Goal: Task Accomplishment & Management: Manage account settings

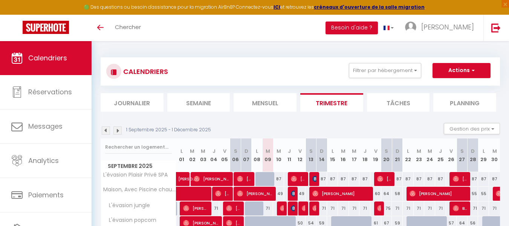
click at [105, 130] on img at bounding box center [106, 130] width 8 height 8
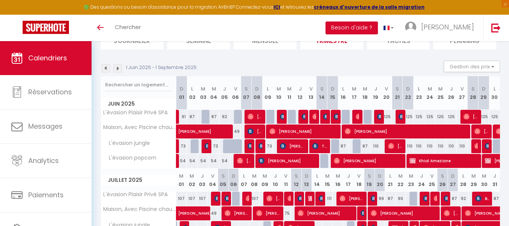
scroll to position [75, 0]
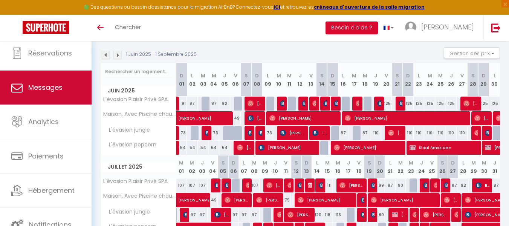
click at [43, 92] on span "Messages" at bounding box center [45, 87] width 34 height 9
select select "message"
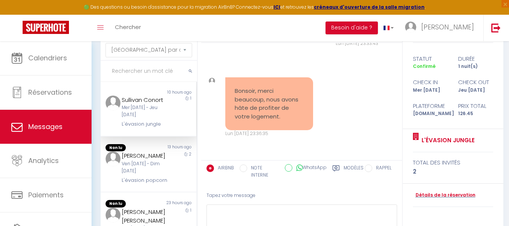
click at [130, 71] on input "text" at bounding box center [149, 71] width 96 height 21
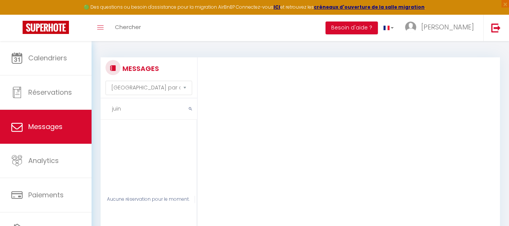
type input "juin"
click at [186, 87] on select "Trier par date de réservation Trier par date de message" at bounding box center [149, 88] width 87 height 14
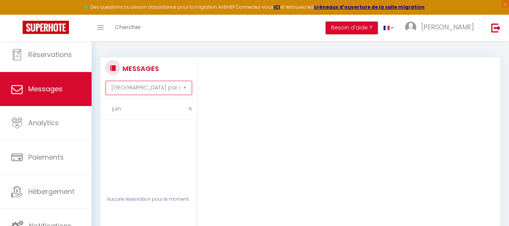
scroll to position [39, 0]
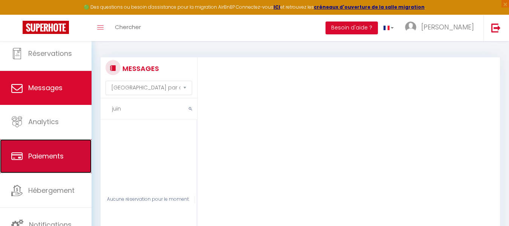
click at [46, 151] on span "Paiements" at bounding box center [45, 155] width 35 height 9
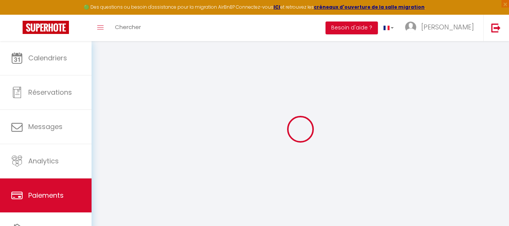
select select "2"
select select "0"
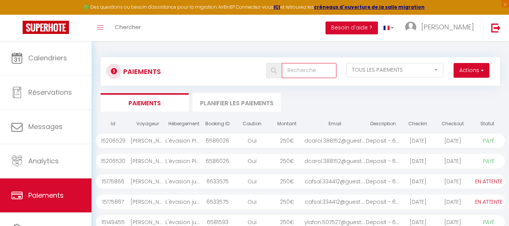
click at [299, 70] on input "text" at bounding box center [309, 70] width 55 height 15
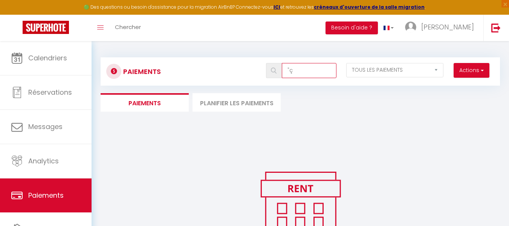
type input """
select select "0"
type input "396;80"
click at [470, 70] on button "Actions" at bounding box center [472, 70] width 36 height 15
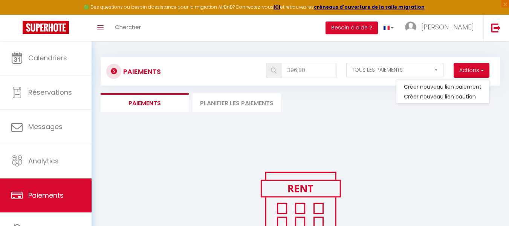
click at [363, 117] on div "Paiements Actions Créer nouveau [PERSON_NAME] Créer nouveau lien caution EN ATT…" at bounding box center [300, 165] width 399 height 231
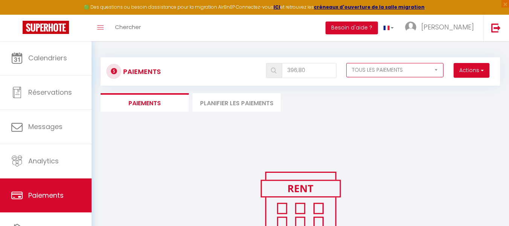
click at [436, 68] on select "EN ATTENTE PAYÉ TOUS LES PAIEMENTS" at bounding box center [394, 70] width 97 height 14
click at [346, 63] on select "EN ATTENTE PAYÉ TOUS LES PAIEMENTS" at bounding box center [394, 70] width 97 height 14
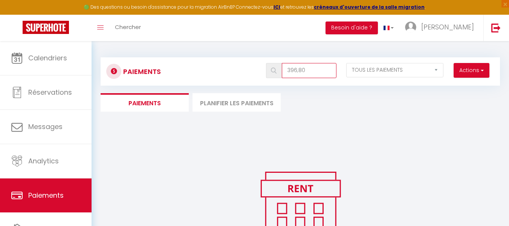
drag, startPoint x: 310, startPoint y: 70, endPoint x: 266, endPoint y: 70, distance: 43.3
click at [266, 70] on div "396;80" at bounding box center [301, 70] width 70 height 15
select select "0"
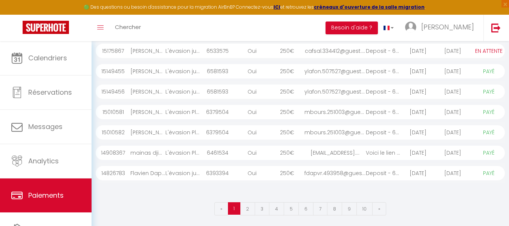
scroll to position [152, 0]
click at [250, 205] on link "2" at bounding box center [247, 206] width 15 height 13
click at [265, 209] on link "3" at bounding box center [262, 208] width 15 height 13
click at [277, 208] on link "4" at bounding box center [276, 208] width 15 height 13
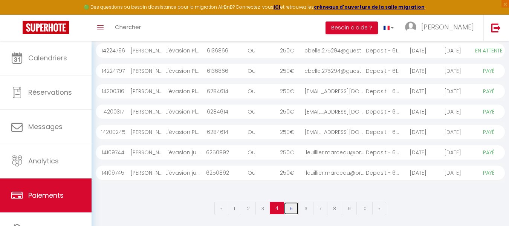
click at [292, 209] on link "5" at bounding box center [291, 208] width 15 height 13
click at [307, 209] on link "6" at bounding box center [305, 208] width 15 height 13
select select "1"
click at [320, 208] on link "7" at bounding box center [320, 208] width 14 height 13
select select "1"
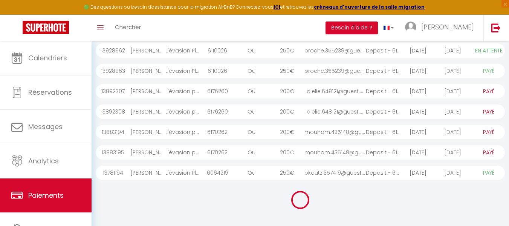
select select "1"
click at [337, 207] on link "8" at bounding box center [334, 208] width 15 height 13
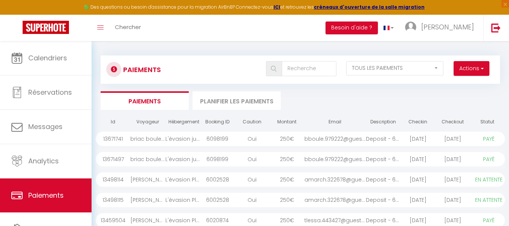
scroll to position [0, 0]
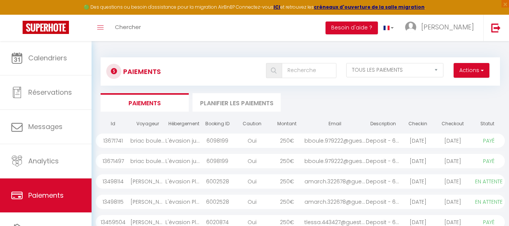
click at [232, 102] on li "Planifier les paiements" at bounding box center [237, 102] width 88 height 18
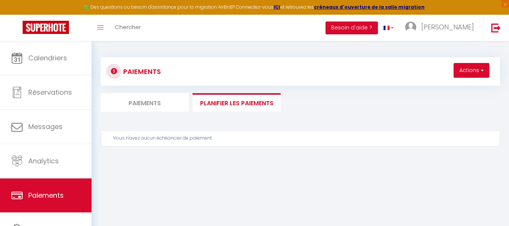
click at [150, 105] on li "Paiements" at bounding box center [145, 102] width 88 height 18
select select "0"
select select "2"
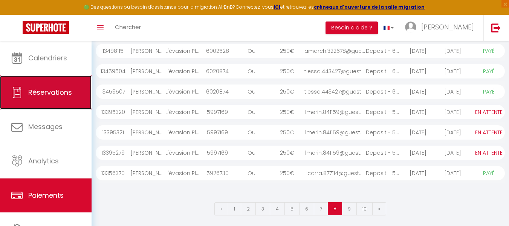
click at [47, 92] on span "Réservations" at bounding box center [50, 91] width 44 height 9
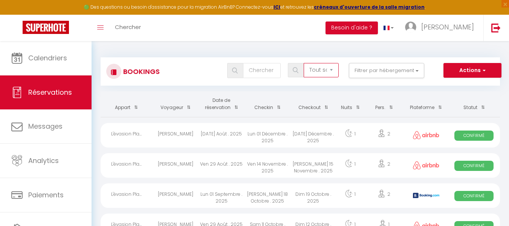
click at [332, 70] on select "Tous les statuts Annulé Confirmé Non Confirmé Tout sauf annulé No Show Request" at bounding box center [321, 70] width 35 height 14
select select "confirmed"
click at [304, 63] on select "Tous les statuts Annulé Confirmé Non Confirmé Tout sauf annulé No Show Request" at bounding box center [321, 70] width 35 height 14
click at [332, 106] on th "Checkout" at bounding box center [314, 104] width 46 height 26
checkbox input "false"
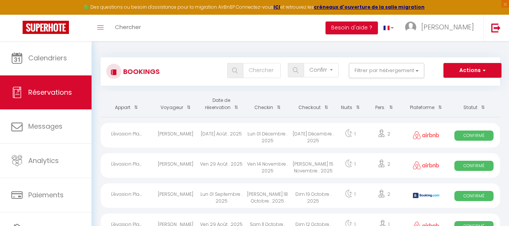
checkbox input "false"
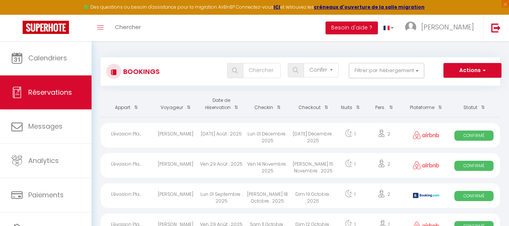
checkbox input "false"
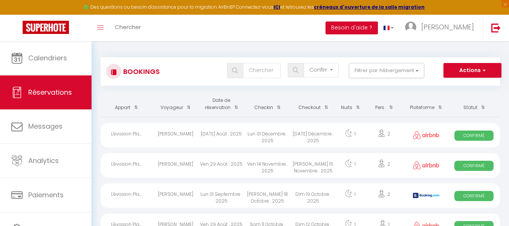
checkbox input "false"
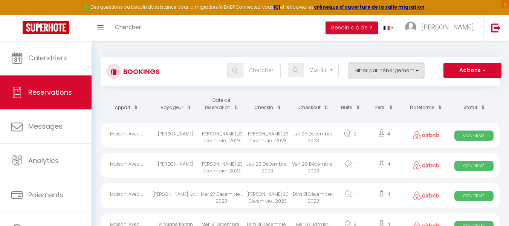
click at [412, 69] on button "Filtrer par hébergement" at bounding box center [386, 70] width 75 height 15
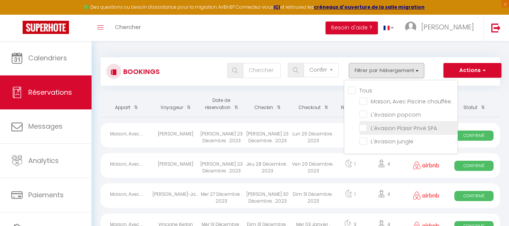
click at [366, 127] on input "L'évasion Plaisir Privé SPA" at bounding box center [408, 127] width 98 height 8
checkbox input "true"
checkbox input "false"
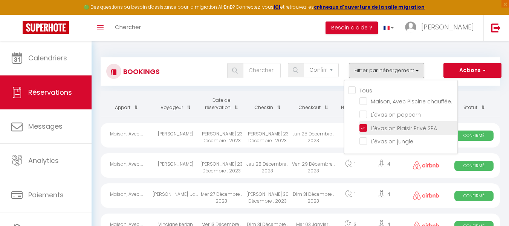
checkbox input "false"
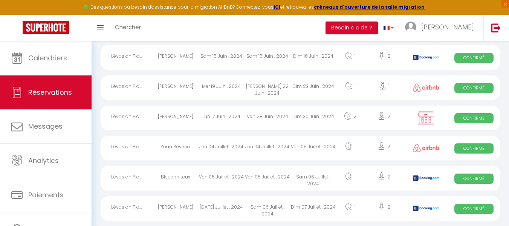
scroll to position [415, 0]
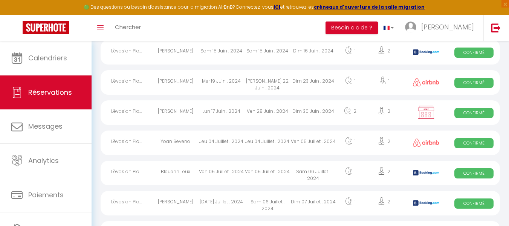
click at [283, 110] on div "Ven 28 Juin . 2024" at bounding box center [268, 112] width 46 height 24
select select "OK"
select select "0"
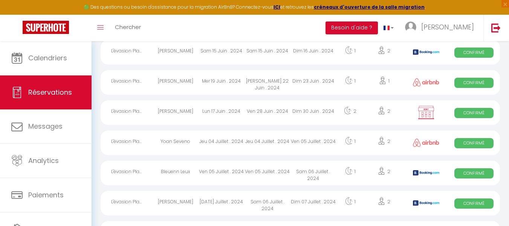
select select "1"
select select
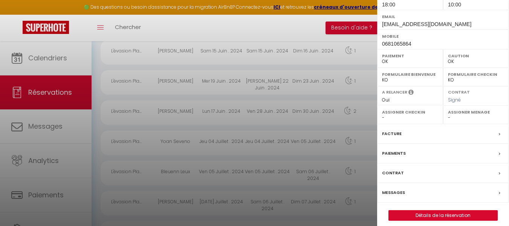
scroll to position [125, 0]
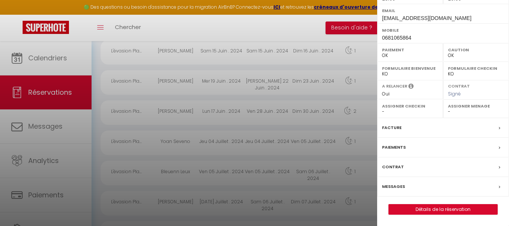
click at [427, 150] on div "Paiements" at bounding box center [443, 148] width 132 height 20
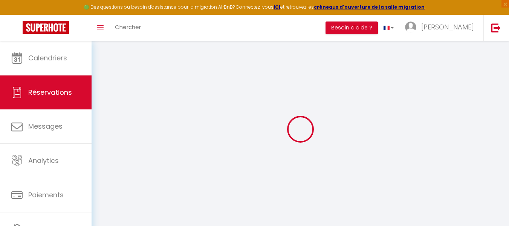
select select
checkbox input "false"
select select
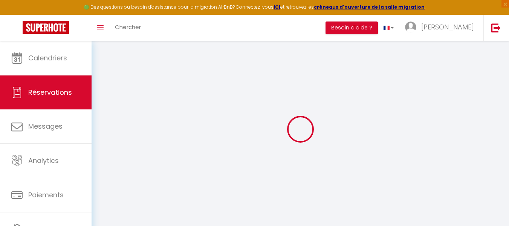
checkbox input "false"
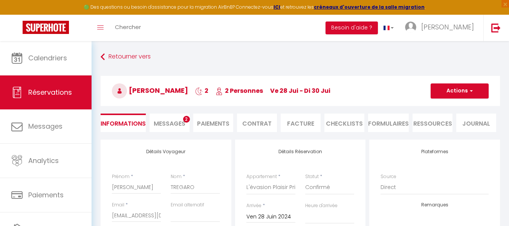
select select
checkbox input "false"
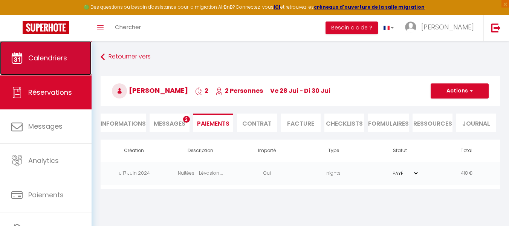
click at [52, 61] on span "Calendriers" at bounding box center [47, 57] width 39 height 9
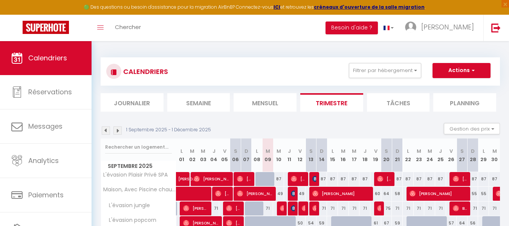
click at [105, 131] on img at bounding box center [106, 130] width 8 height 8
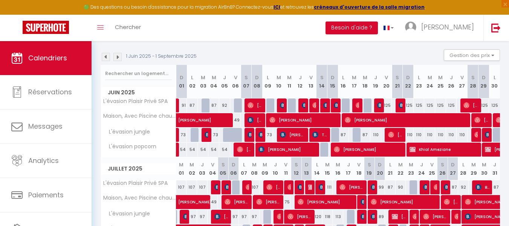
scroll to position [75, 0]
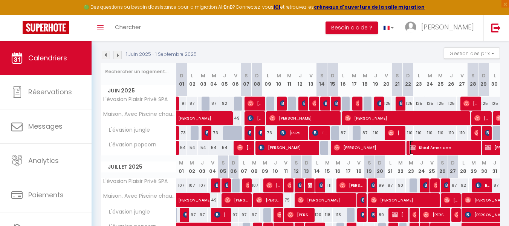
click at [445, 148] on span "Khial Ameziane" at bounding box center [444, 147] width 69 height 14
click at [0, 0] on div at bounding box center [0, 0] width 0 height 0
click at [433, 146] on span "Khial Ameziane" at bounding box center [444, 147] width 69 height 14
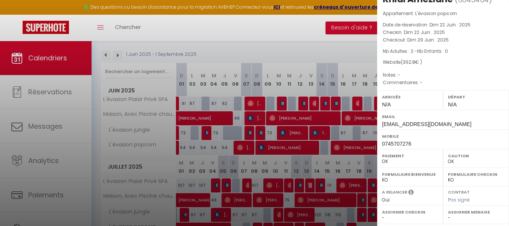
scroll to position [0, 0]
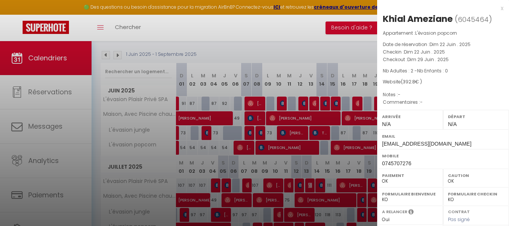
click at [310, 41] on div at bounding box center [254, 113] width 509 height 226
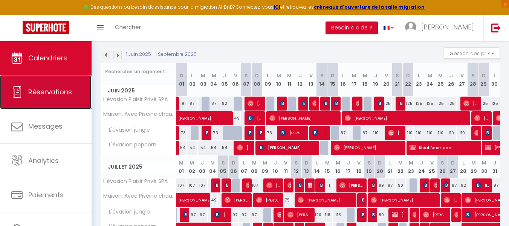
click at [41, 90] on span "Réservations" at bounding box center [50, 91] width 44 height 9
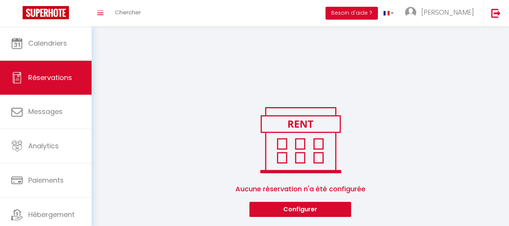
select select "confirmed"
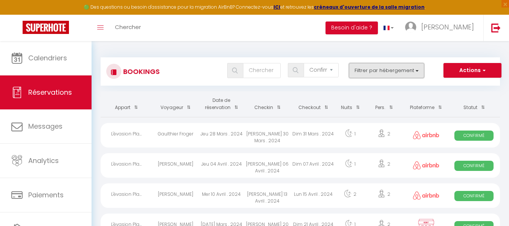
click at [417, 69] on button "Filtrer par hébergement" at bounding box center [386, 70] width 75 height 15
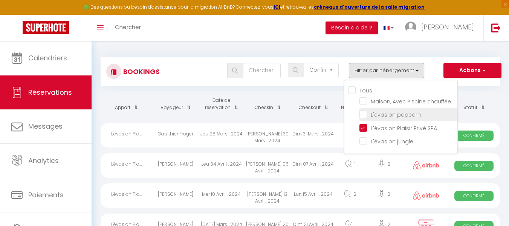
click at [362, 113] on input "L'évasion popcorn" at bounding box center [408, 114] width 98 height 8
checkbox input "true"
checkbox input "false"
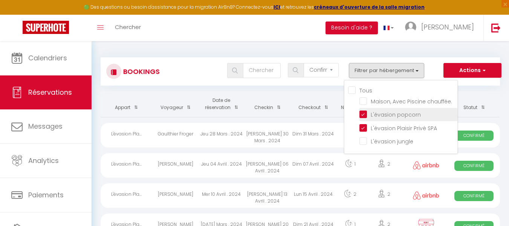
checkbox input "false"
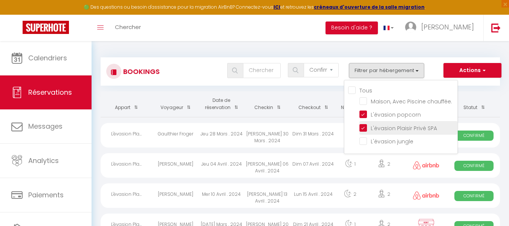
click at [364, 128] on input "L'évasion Plaisir Privé SPA" at bounding box center [408, 127] width 98 height 8
checkbox input "false"
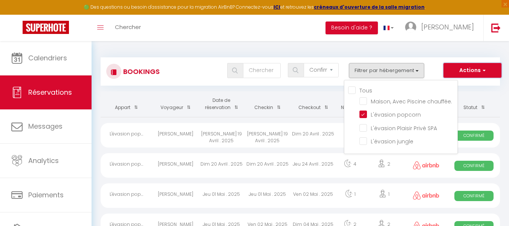
click at [484, 69] on span "button" at bounding box center [483, 70] width 5 height 8
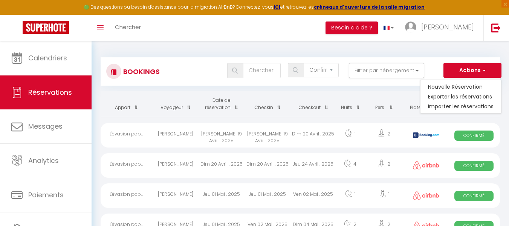
click at [433, 54] on div "Bookings Tous les statuts Annulé Confirmé Non Confirmé Tout sauf annulé No Show…" at bounding box center [300, 67] width 399 height 35
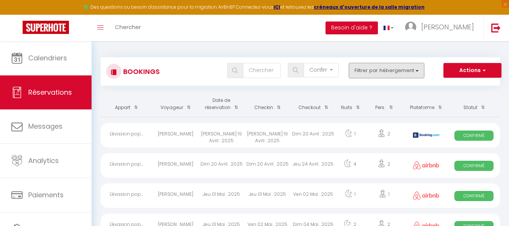
click at [416, 70] on button "Filtrer par hébergement" at bounding box center [386, 70] width 75 height 15
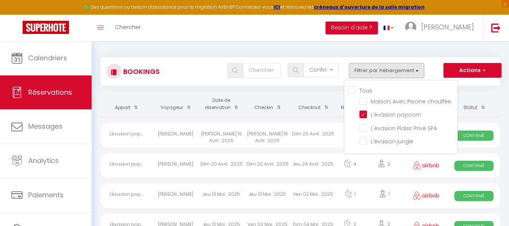
click at [319, 85] on div "Bookings Tous les statuts Annulé Confirmé Non Confirmé Tout sauf annulé No Show…" at bounding box center [300, 71] width 399 height 28
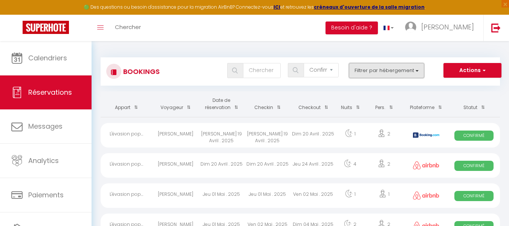
click at [419, 70] on button "Filtrer par hébergement" at bounding box center [386, 70] width 75 height 15
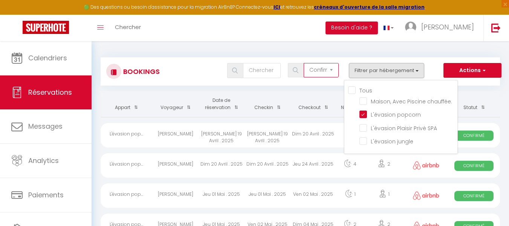
click at [332, 68] on select "Tous les statuts Annulé Confirmé Non Confirmé Tout sauf annulé No Show Request" at bounding box center [321, 70] width 35 height 14
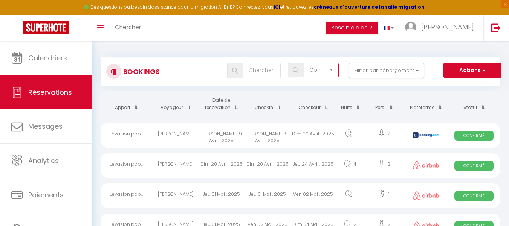
click at [304, 63] on select "Tous les statuts Annulé Confirmé Non Confirmé Tout sauf annulé No Show Request" at bounding box center [321, 70] width 35 height 14
drag, startPoint x: 305, startPoint y: 83, endPoint x: 290, endPoint y: 81, distance: 15.2
click at [304, 83] on div "Bookings Tous les statuts Annulé Confirmé Non Confirmé Tout sauf annulé No Show…" at bounding box center [300, 71] width 399 height 28
click at [264, 72] on input "text" at bounding box center [262, 70] width 38 height 15
click at [293, 83] on div "Bookings Tous les statuts Annulé Confirmé Non Confirmé Tout sauf annulé No Show…" at bounding box center [300, 71] width 399 height 28
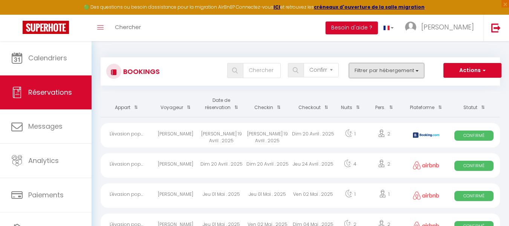
click at [418, 71] on button "Filtrer par hébergement" at bounding box center [386, 70] width 75 height 15
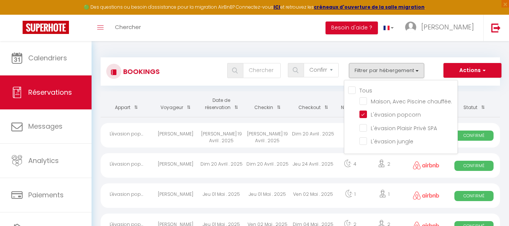
click at [306, 95] on th "Checkout" at bounding box center [314, 104] width 46 height 26
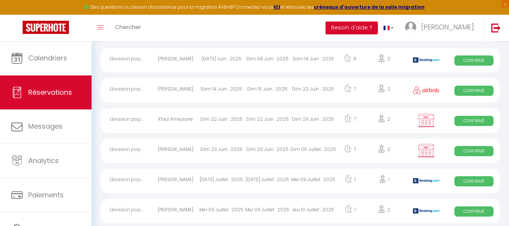
scroll to position [377, 0]
click at [315, 116] on div "Dim 29 Juin . 2025" at bounding box center [314, 120] width 46 height 24
select select "OK"
select select "0"
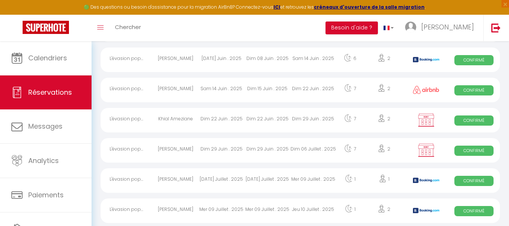
select select "0"
select select "1"
select select
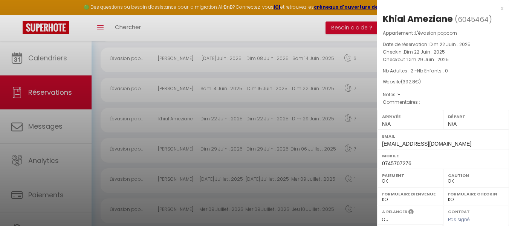
click at [496, 8] on div "x" at bounding box center [440, 8] width 126 height 9
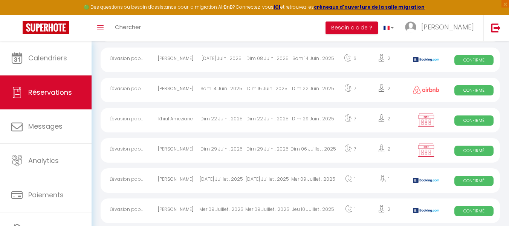
click at [294, 148] on div "Dim 06 Juillet . 2025" at bounding box center [314, 150] width 46 height 24
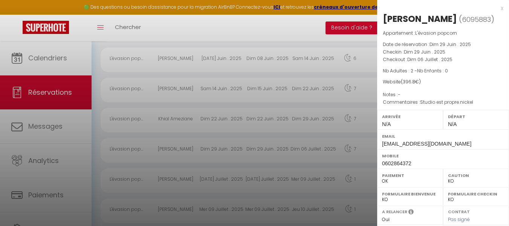
click at [320, 26] on div at bounding box center [254, 113] width 509 height 226
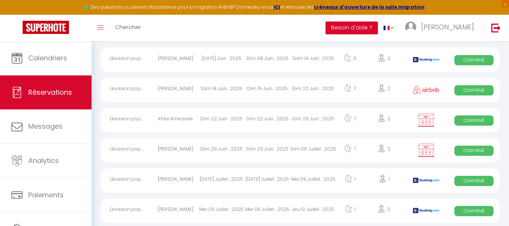
click at [289, 118] on div "Dim 22 Juin . 2025" at bounding box center [268, 120] width 46 height 24
select select "OK"
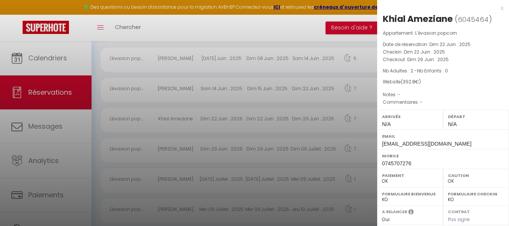
click at [305, 20] on div at bounding box center [254, 113] width 509 height 226
